Goal: Book appointment/travel/reservation

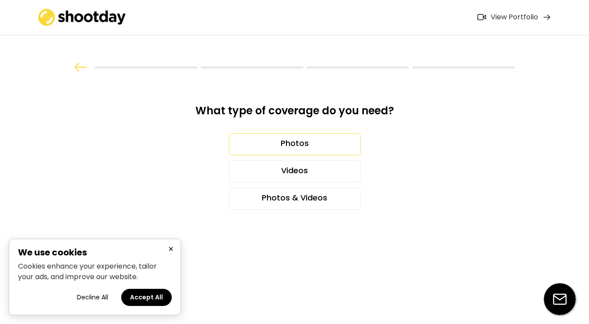
click at [327, 147] on div "Photos" at bounding box center [295, 144] width 132 height 22
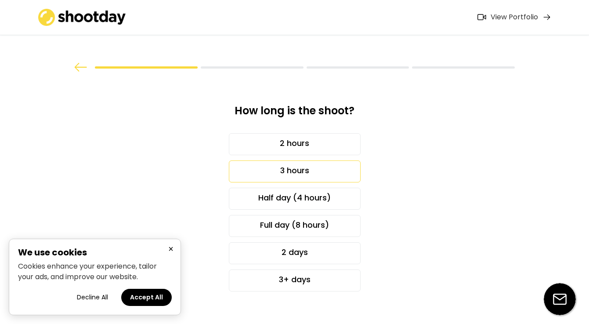
click at [318, 169] on div "3 hours" at bounding box center [295, 171] width 132 height 22
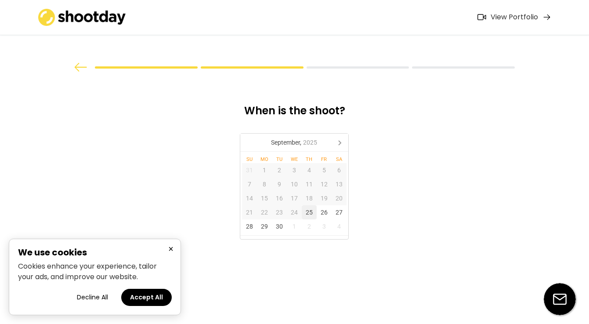
click at [309, 214] on div "25" at bounding box center [309, 212] width 15 height 14
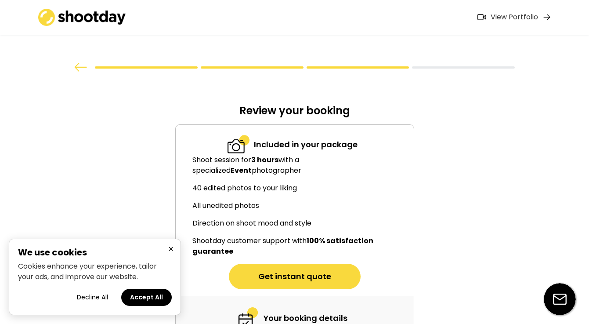
scroll to position [82, 0]
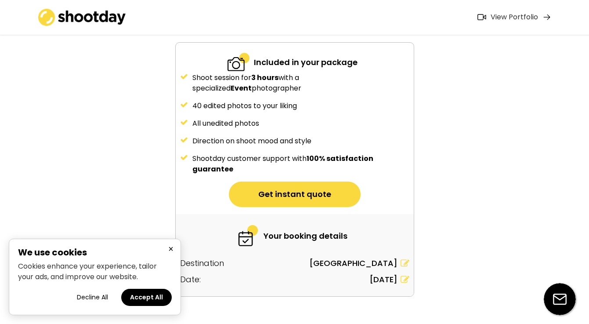
click at [146, 301] on button "Accept All" at bounding box center [146, 297] width 51 height 17
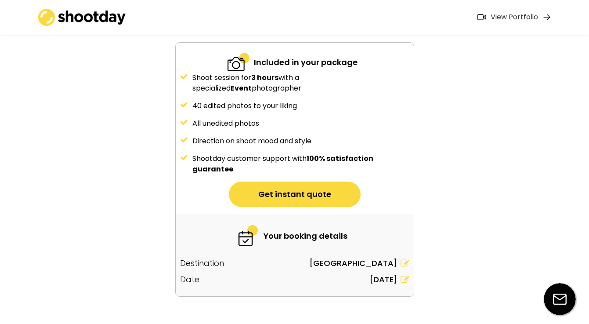
click at [302, 193] on button "Get instant quote" at bounding box center [295, 194] width 132 height 25
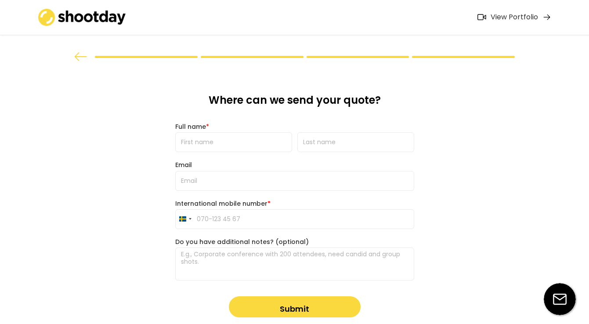
scroll to position [0, 0]
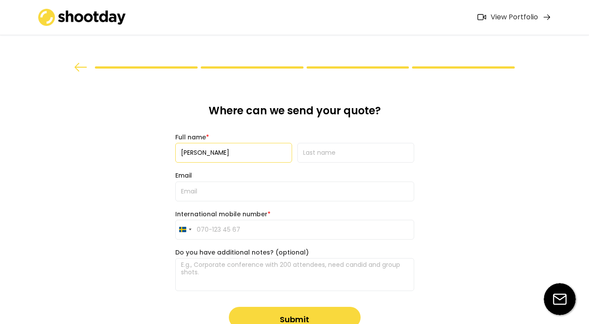
type input "[PERSON_NAME]"
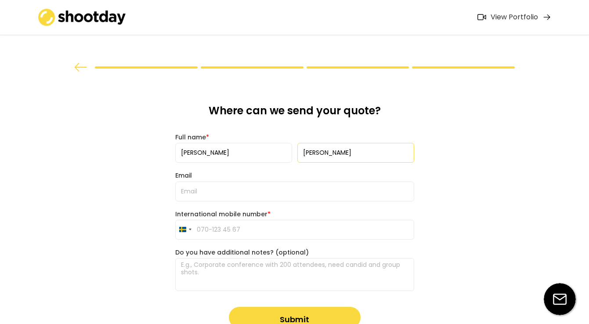
type input "[PERSON_NAME]"
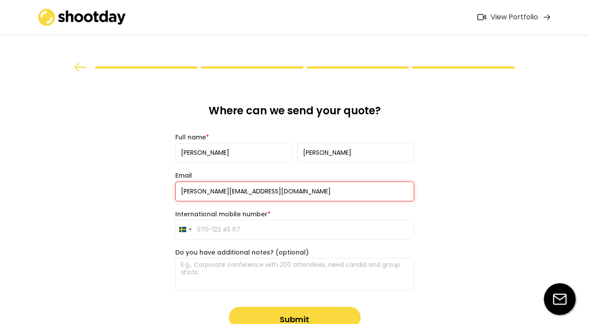
type input "[PERSON_NAME][EMAIL_ADDRESS][DOMAIN_NAME]"
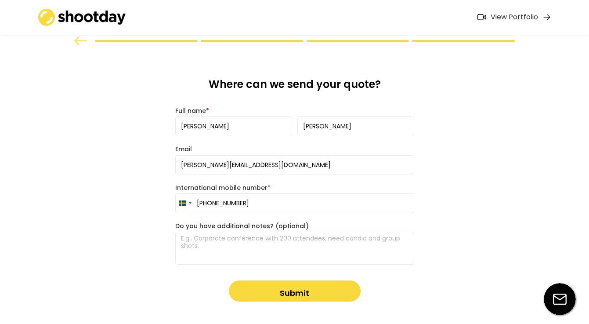
scroll to position [35, 0]
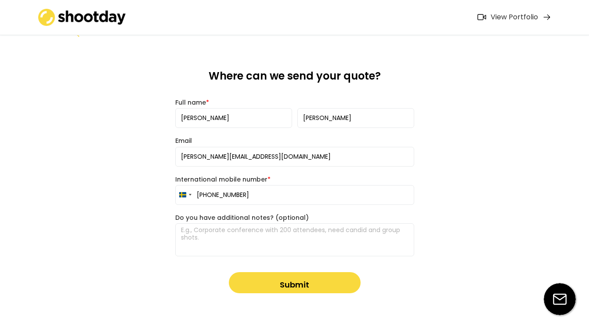
type input "[PHONE_NUMBER]"
click at [239, 242] on textarea at bounding box center [294, 239] width 239 height 33
paste textarea "Hi there, We have a last-minute request. [DATE], [DATE], we’re hosting a corpor…"
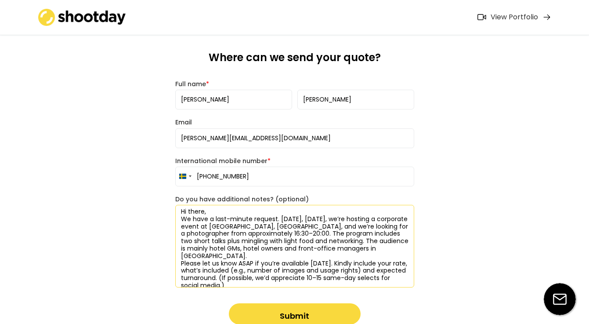
scroll to position [55, 0]
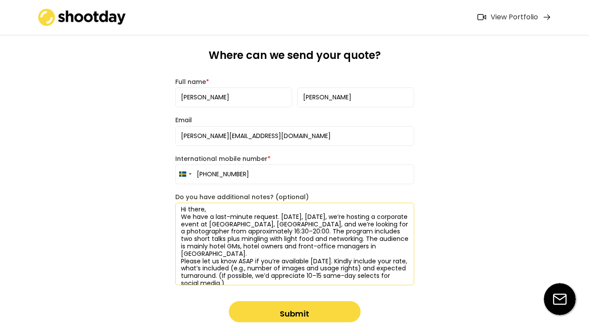
click at [264, 273] on textarea "Hi there, We have a last-minute request. [DATE], [DATE], we’re hosting a corpor…" at bounding box center [294, 244] width 239 height 83
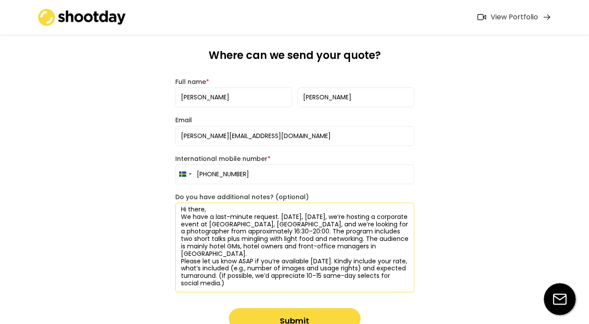
click at [396, 247] on textarea "Hi there, We have a last-minute request. [DATE], [DATE], we’re hosting a corpor…" at bounding box center [294, 248] width 239 height 90
click at [394, 244] on textarea "Hi there, We have a last-minute request. [DATE], [DATE], we’re hosting a corpor…" at bounding box center [294, 248] width 239 height 90
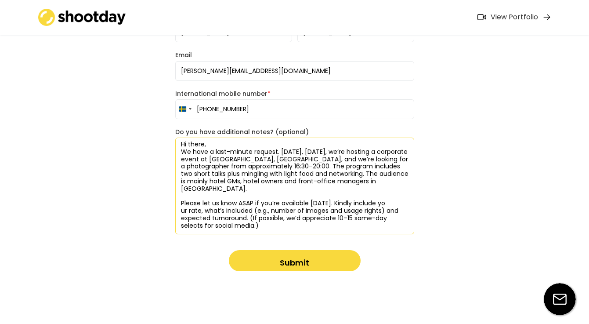
scroll to position [120, 0]
click at [234, 229] on textarea "Hi there, We have a last-minute request. [DATE], [DATE], we’re hosting a corpor…" at bounding box center [294, 186] width 239 height 97
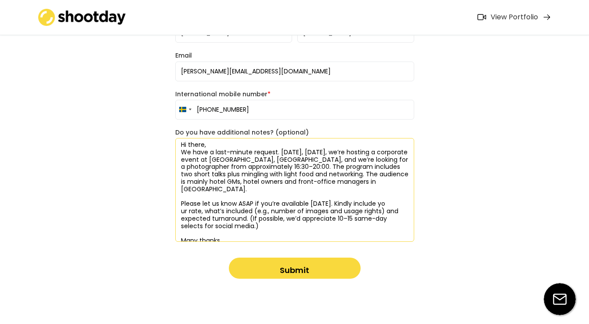
type textarea "Hi there, We have a last-minute request. [DATE], [DATE], we’re hosting a corpor…"
click at [305, 269] on button "Submit" at bounding box center [295, 268] width 132 height 21
